Goal: Task Accomplishment & Management: Complete application form

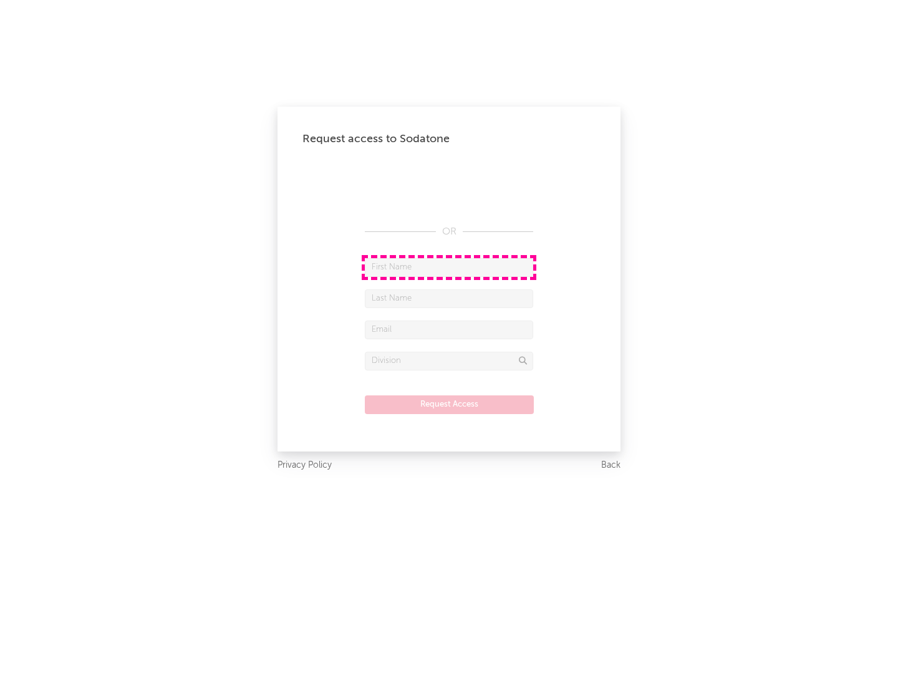
click at [449, 267] on input "text" at bounding box center [449, 267] width 168 height 19
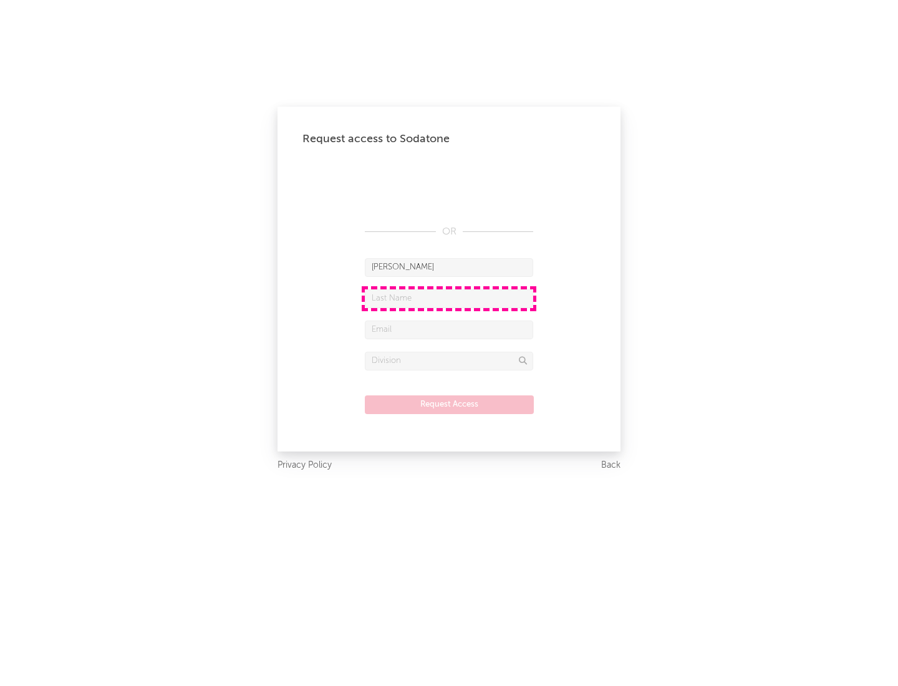
type input "[PERSON_NAME]"
click at [449, 298] on input "text" at bounding box center [449, 298] width 168 height 19
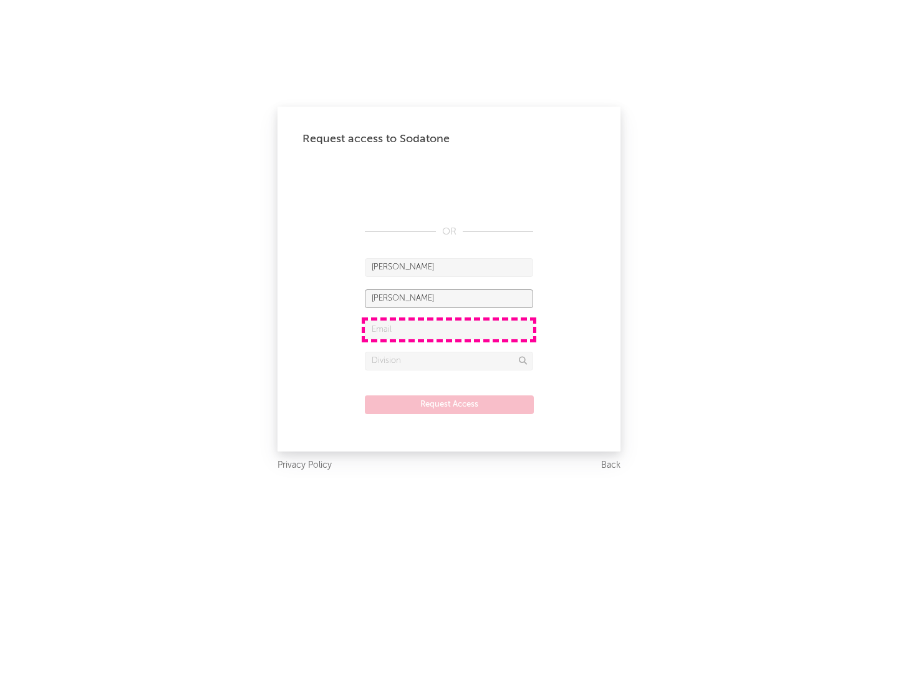
type input "[PERSON_NAME]"
click at [449, 329] on input "text" at bounding box center [449, 329] width 168 height 19
type input "[EMAIL_ADDRESS][DOMAIN_NAME]"
click at [449, 360] on input "text" at bounding box center [449, 361] width 168 height 19
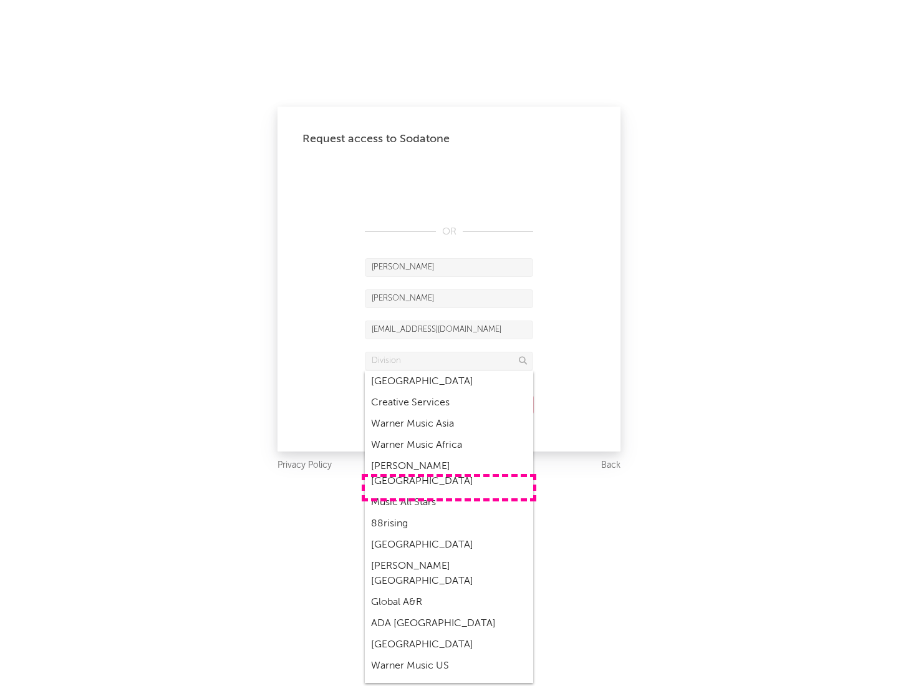
click at [449, 492] on div "Music All Stars" at bounding box center [449, 502] width 168 height 21
type input "Music All Stars"
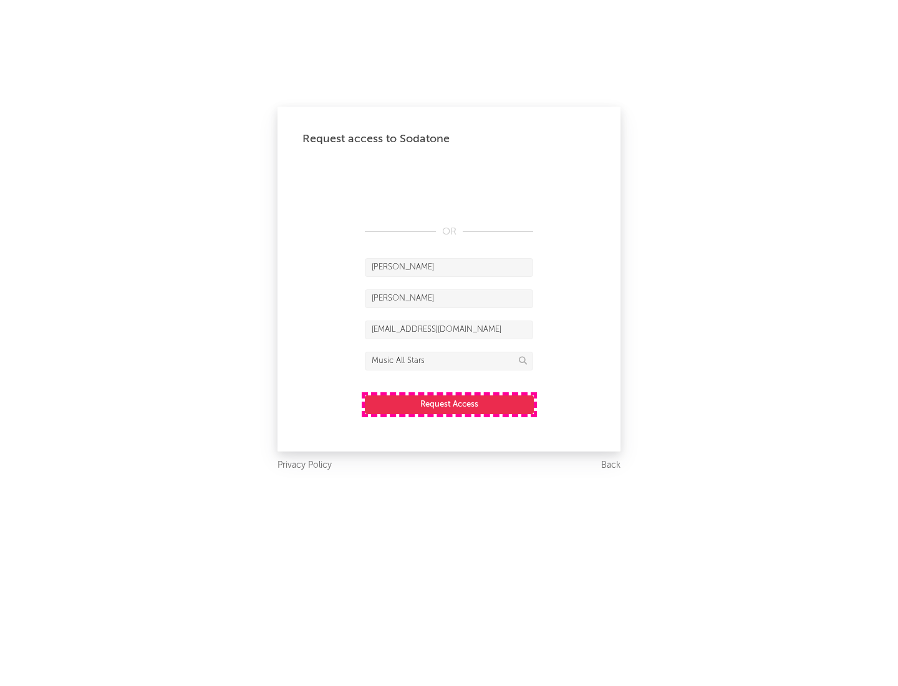
click at [449, 404] on button "Request Access" at bounding box center [449, 404] width 169 height 19
